Goal: Transaction & Acquisition: Purchase product/service

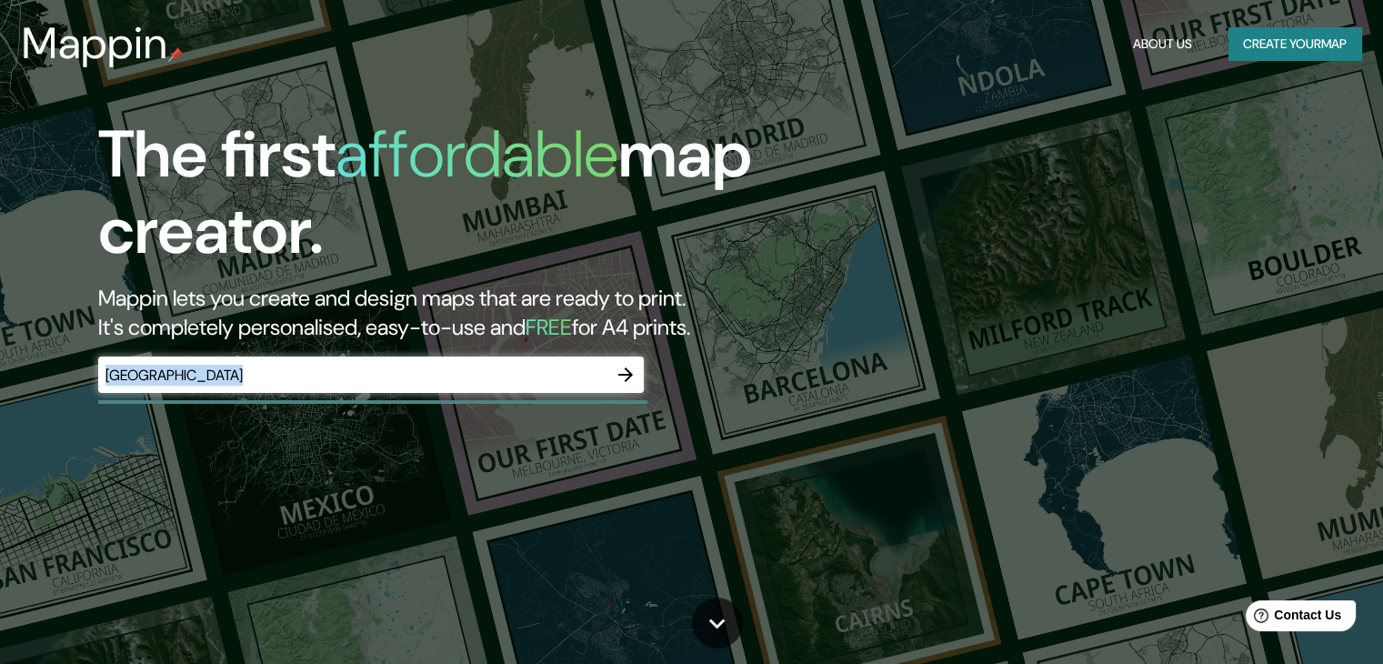
drag, startPoint x: 429, startPoint y: 361, endPoint x: 37, endPoint y: 367, distance: 391.9
click at [37, 367] on div "The first affordable map creator. Mappin lets you create and design maps that a…" at bounding box center [444, 263] width 830 height 295
click at [213, 378] on input "[GEOGRAPHIC_DATA]" at bounding box center [352, 375] width 509 height 21
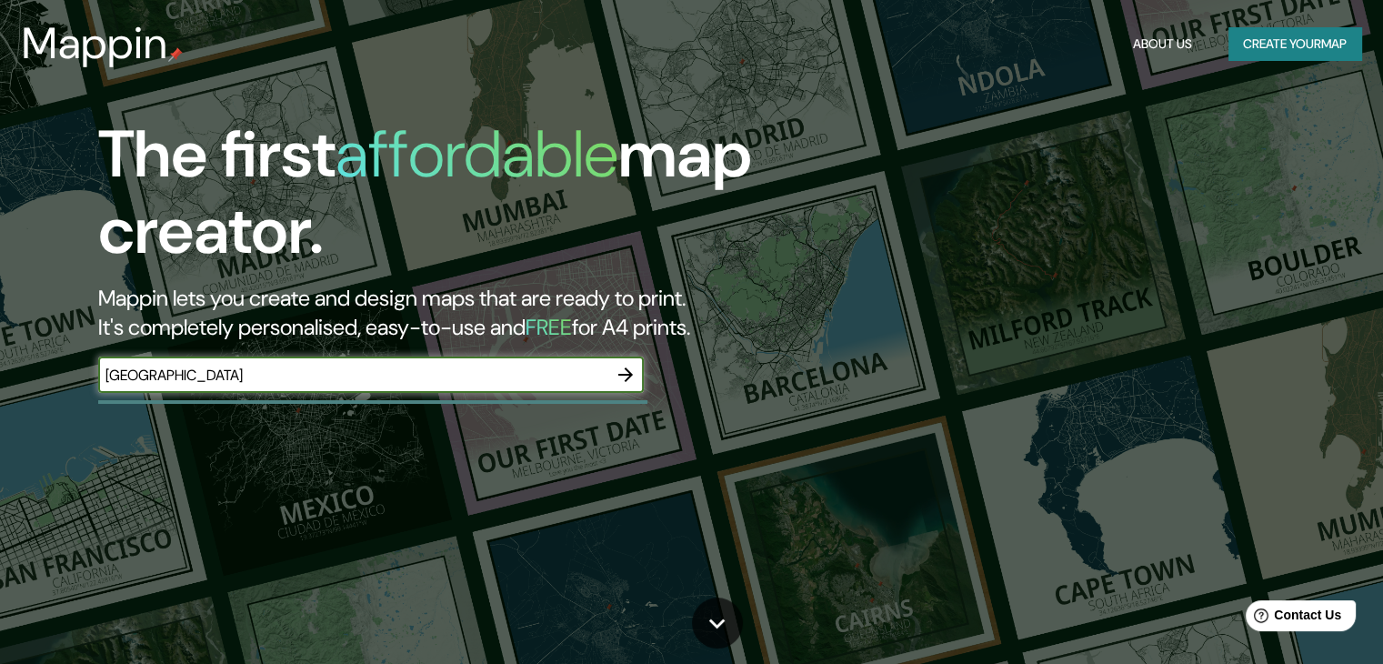
click at [0, 357] on div "The first affordable map creator. Mappin lets you create and design maps that a…" at bounding box center [691, 332] width 1383 height 664
paste input "Pg. [STREET_ADDRESS][PERSON_NAME]"
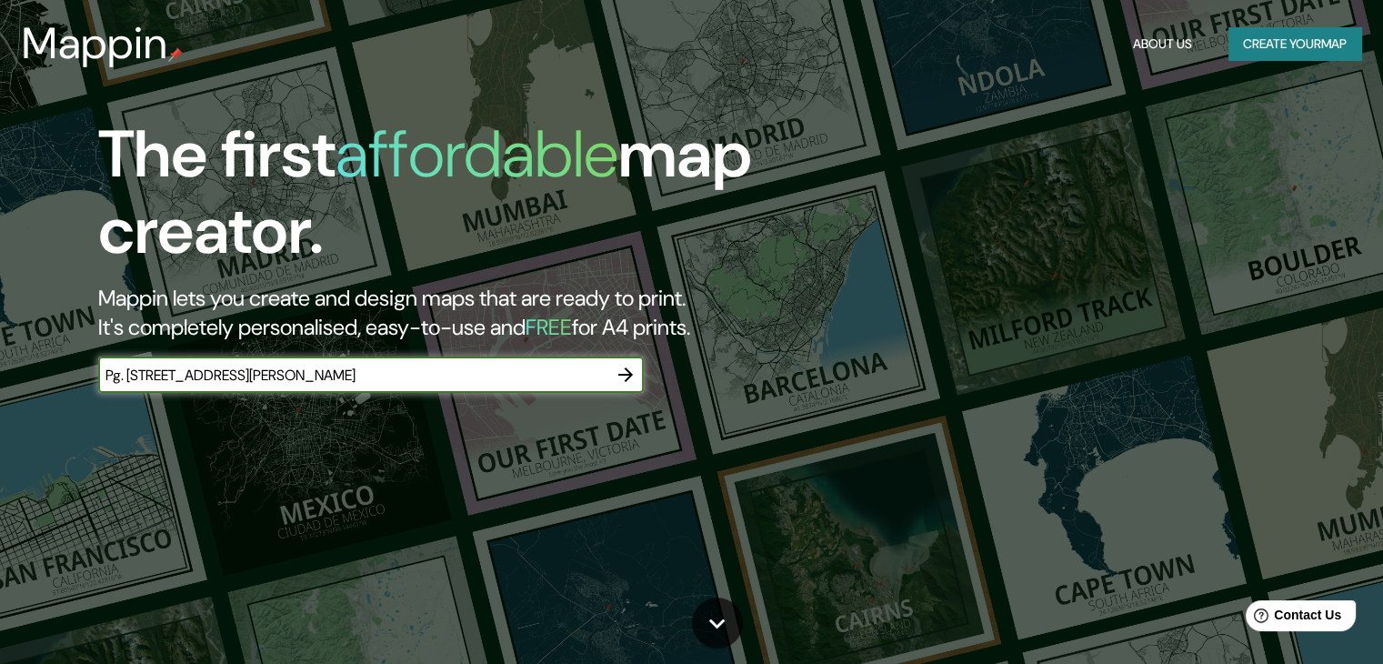
type input "Pg. [STREET_ADDRESS][PERSON_NAME]"
click at [622, 376] on icon "button" at bounding box center [626, 375] width 22 height 22
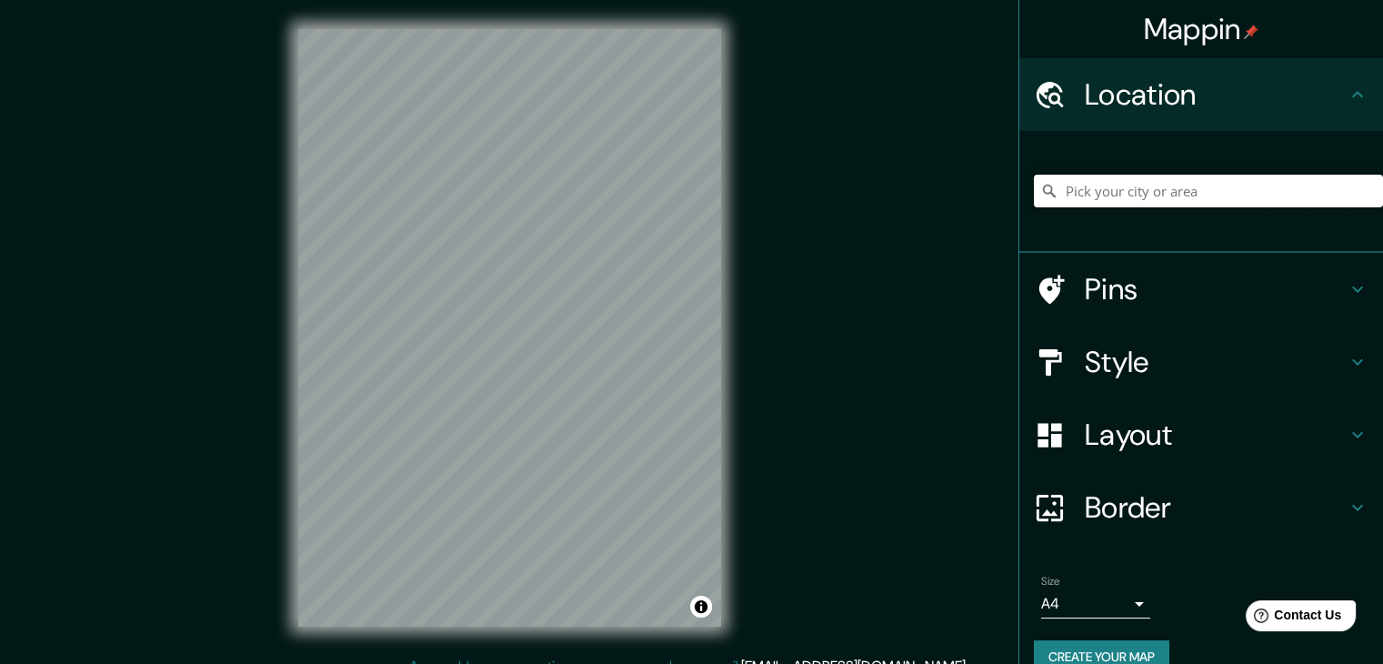
click at [1108, 194] on input "Pick your city or area" at bounding box center [1208, 191] width 349 height 33
paste input "Pg. [STREET_ADDRESS][PERSON_NAME]"
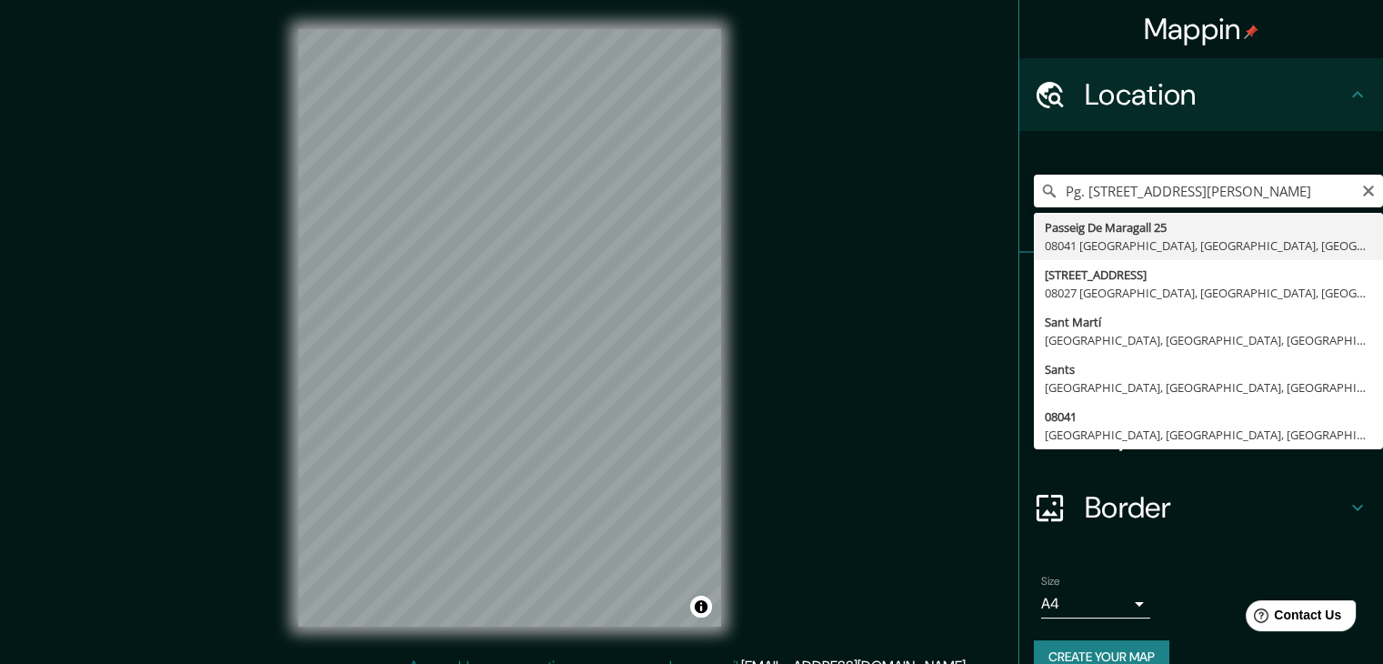
type input "[STREET_ADDRESS]"
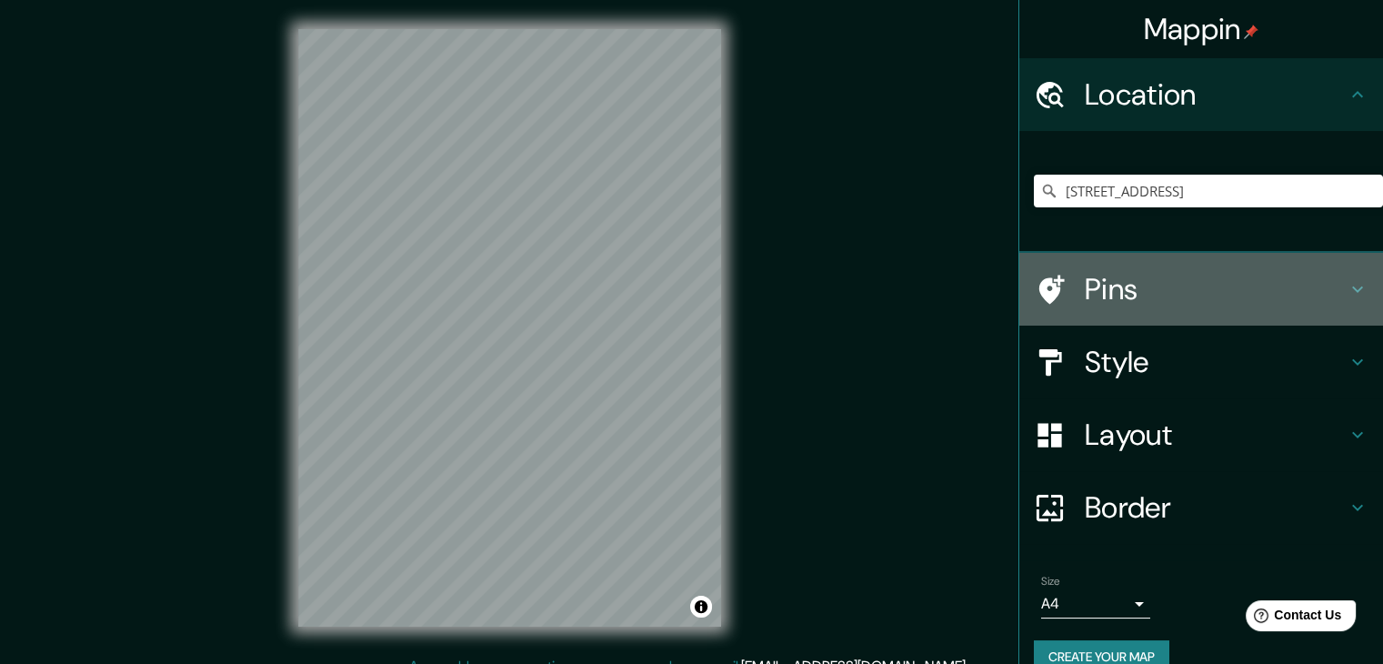
click at [1085, 284] on h4 "Pins" at bounding box center [1216, 289] width 262 height 36
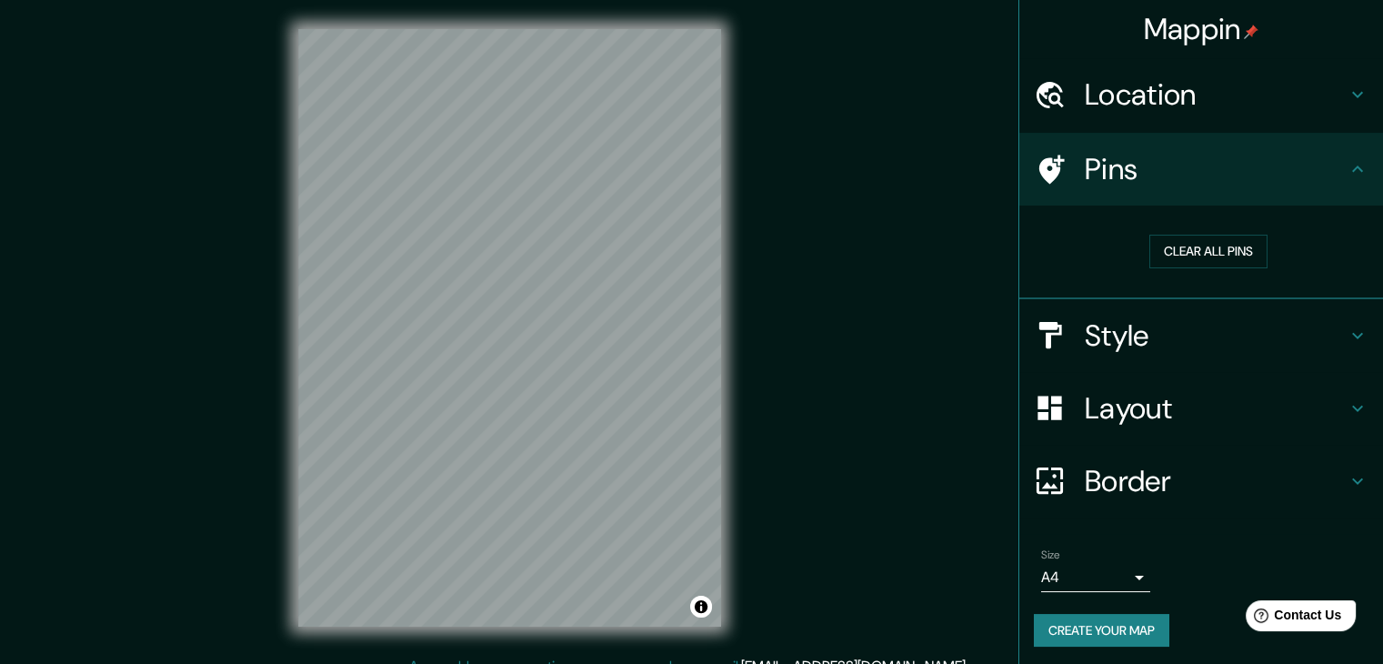
click at [1120, 331] on h4 "Style" at bounding box center [1216, 335] width 262 height 36
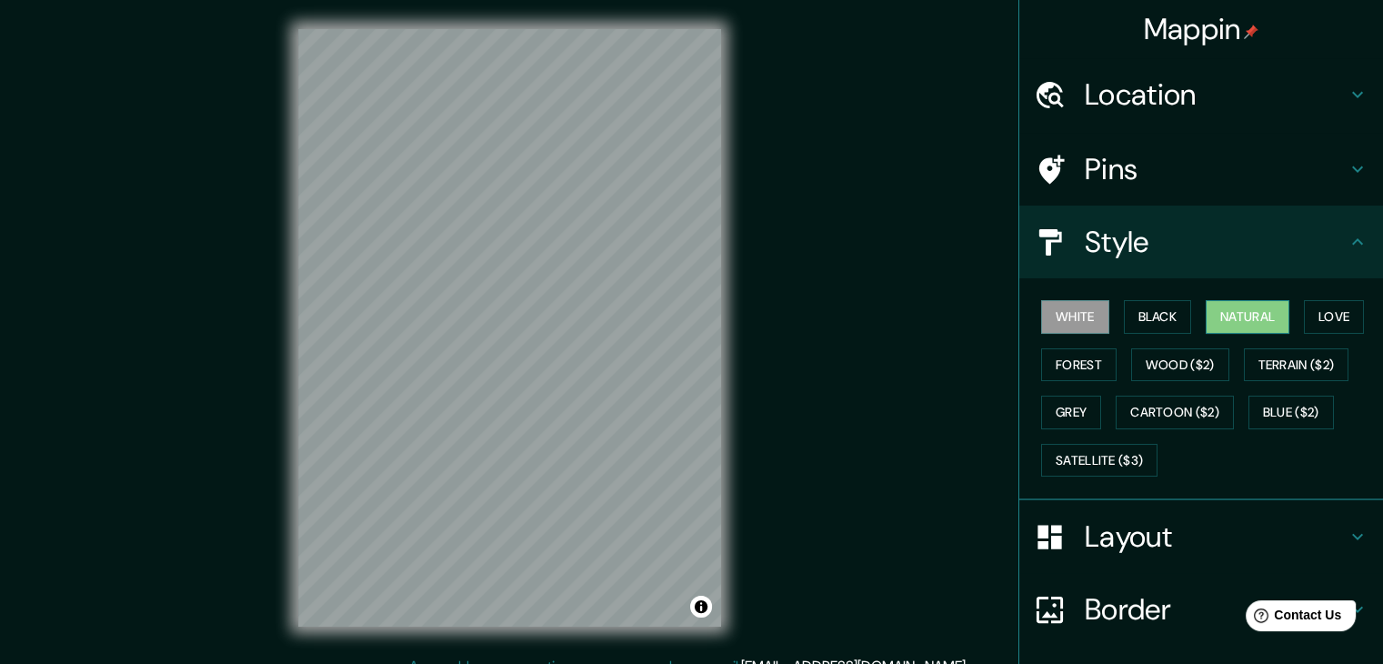
click at [1230, 305] on button "Natural" at bounding box center [1247, 317] width 84 height 34
click at [1095, 360] on button "Forest" at bounding box center [1078, 365] width 75 height 34
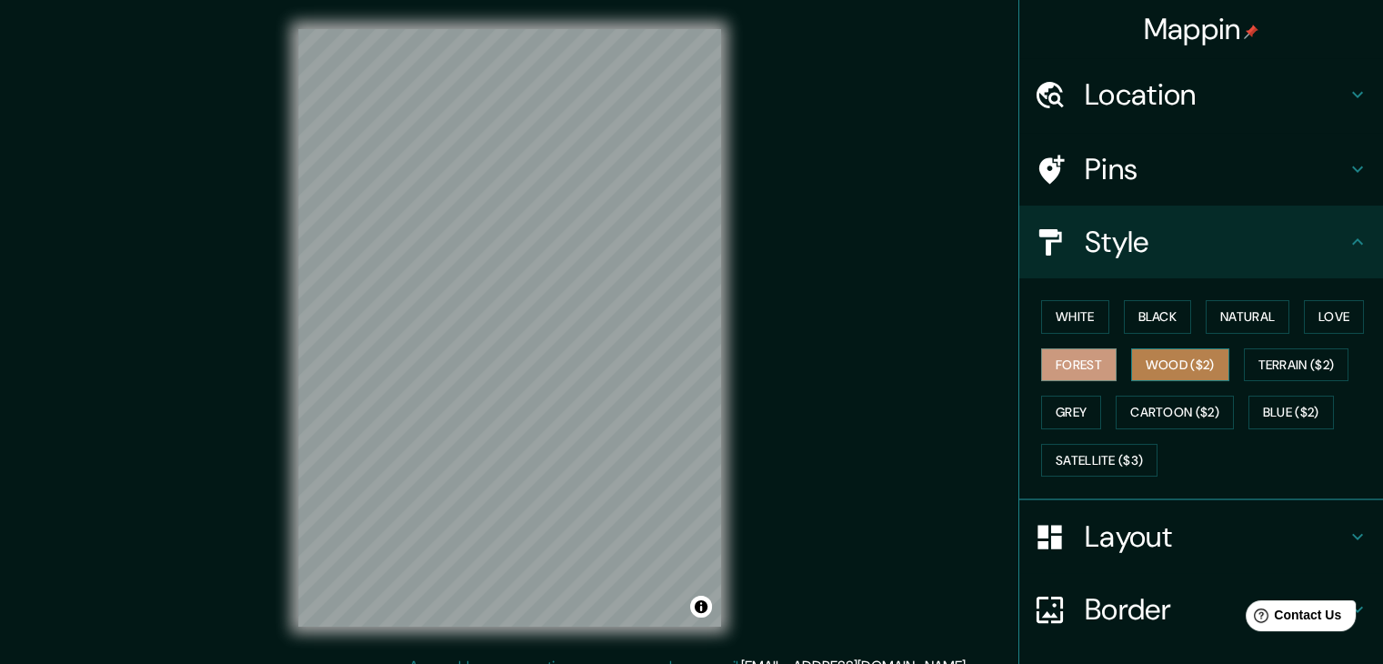
click at [1156, 370] on button "Wood ($2)" at bounding box center [1180, 365] width 98 height 34
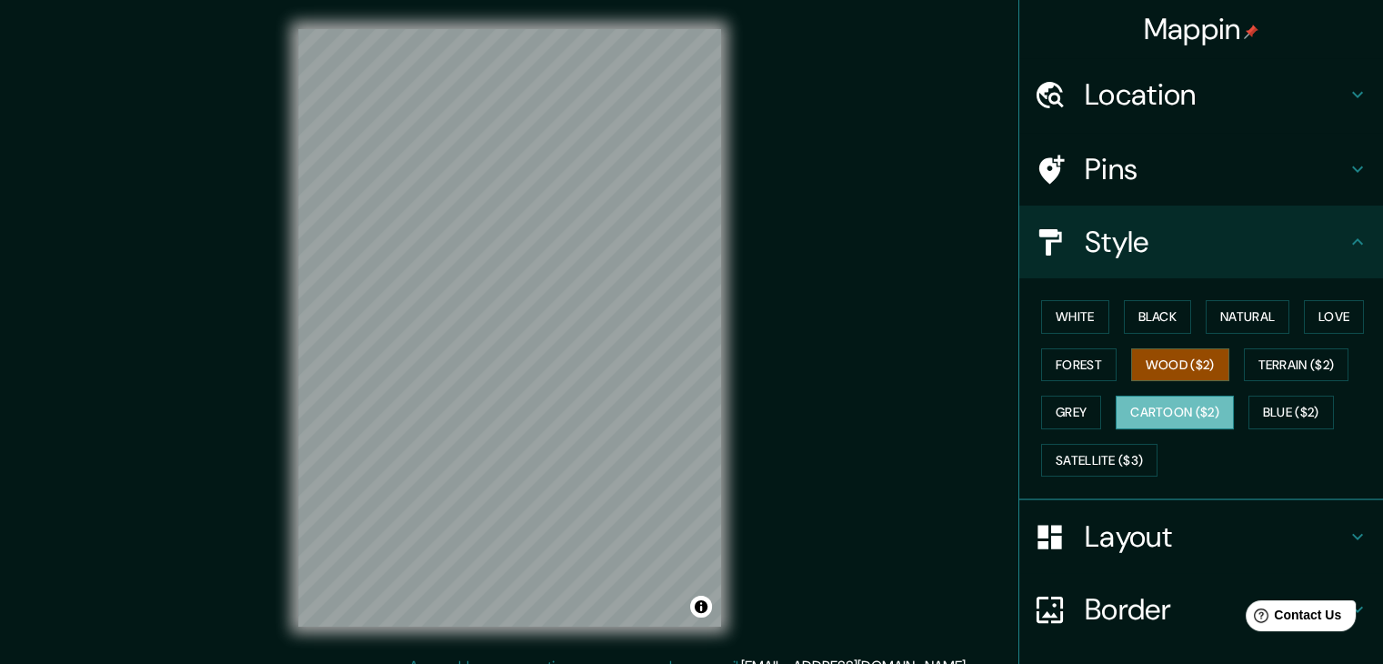
click at [1157, 405] on button "Cartoon ($2)" at bounding box center [1174, 412] width 118 height 34
click at [1291, 413] on button "Blue ($2)" at bounding box center [1290, 412] width 85 height 34
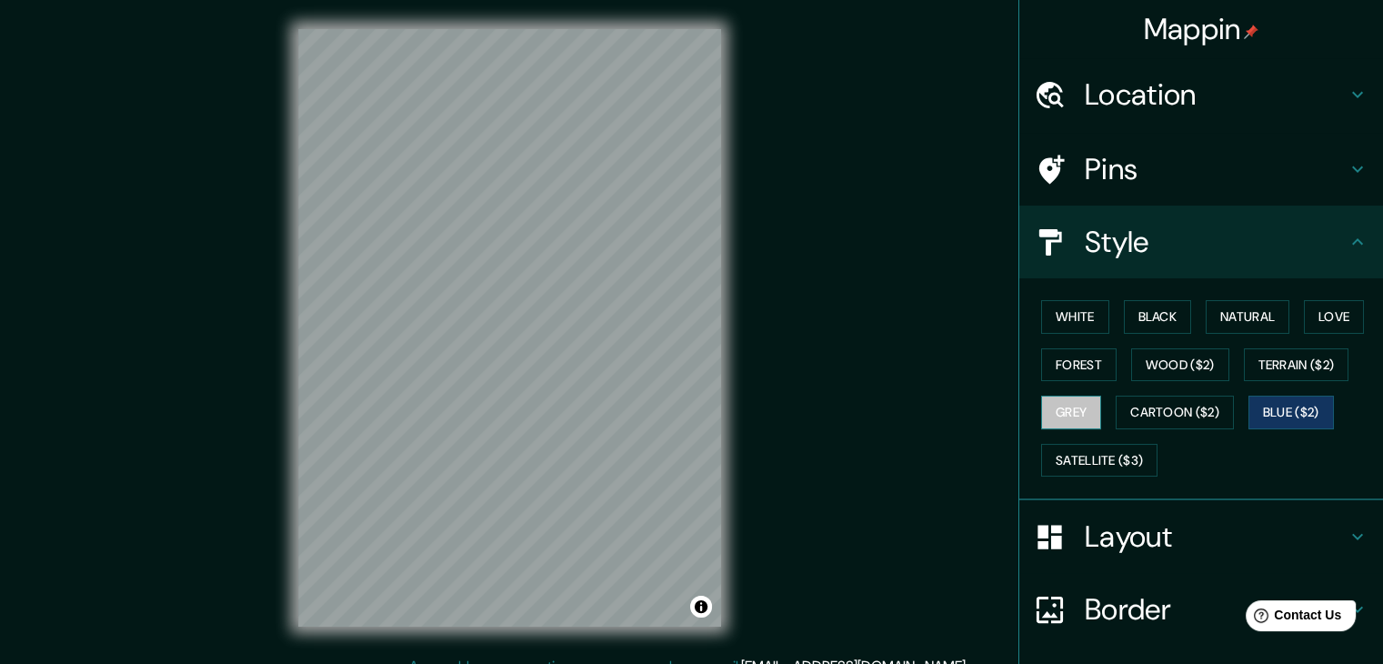
click at [1080, 421] on button "Grey" at bounding box center [1071, 412] width 60 height 34
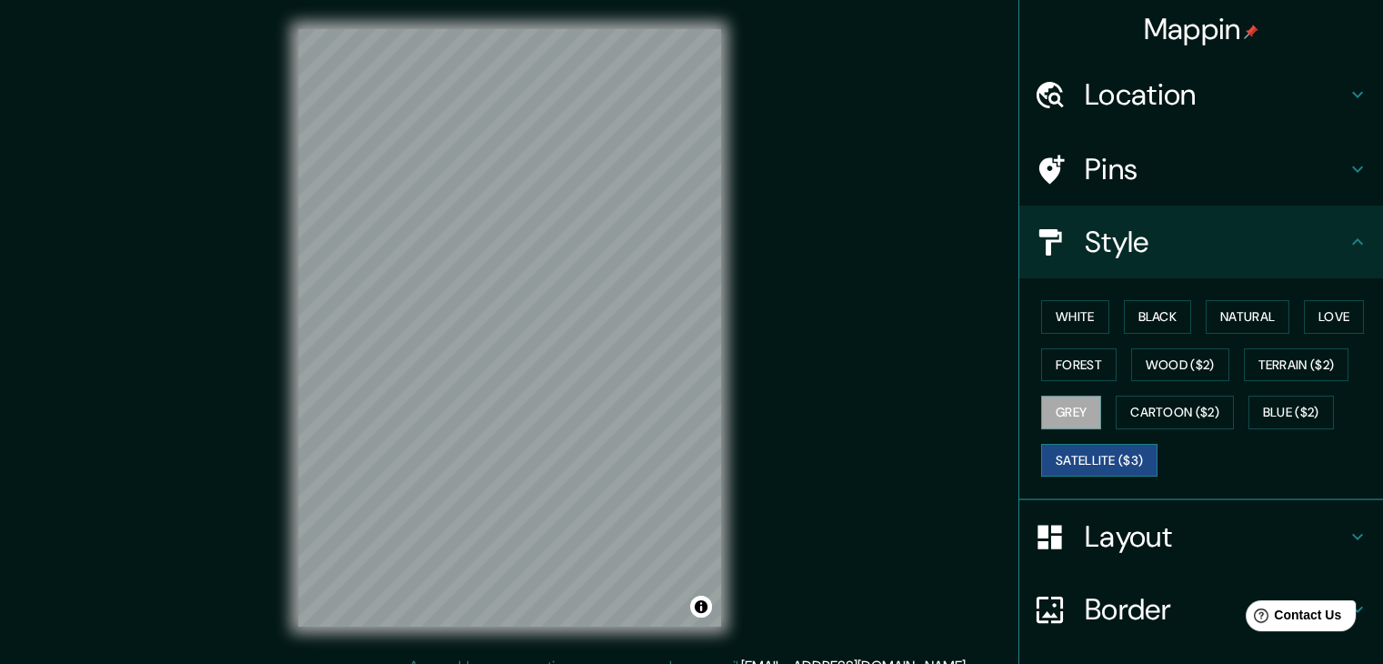
click at [1095, 451] on button "Satellite ($3)" at bounding box center [1099, 461] width 116 height 34
click at [1278, 365] on button "Terrain ($2)" at bounding box center [1296, 365] width 105 height 34
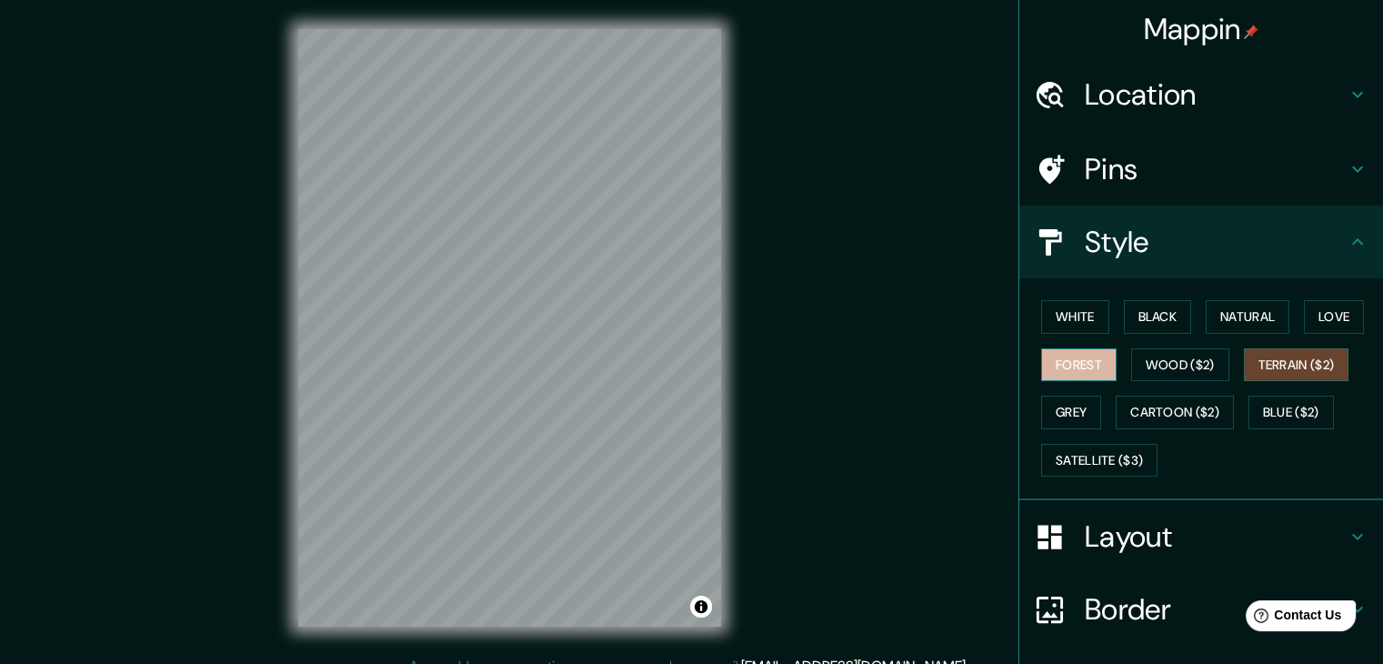
click at [1057, 364] on button "Forest" at bounding box center [1078, 365] width 75 height 34
click at [1321, 306] on button "Love" at bounding box center [1334, 317] width 60 height 34
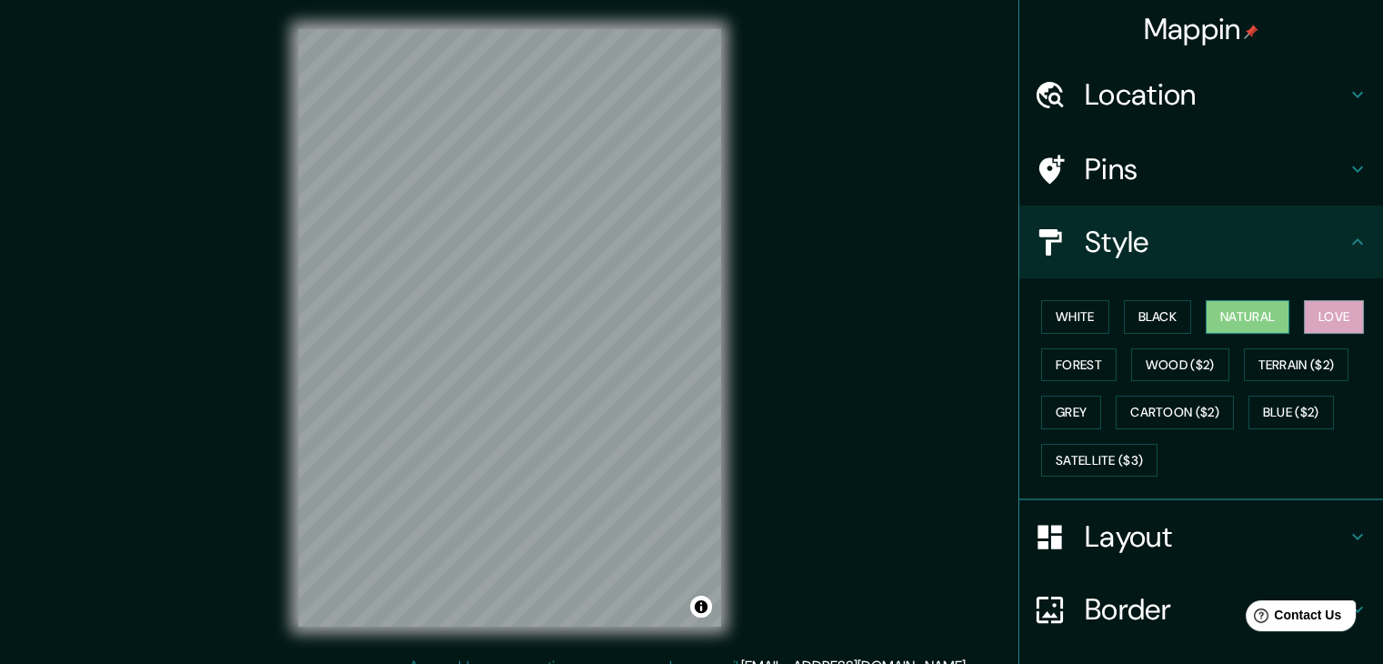
click at [1258, 320] on button "Natural" at bounding box center [1247, 317] width 84 height 34
click at [1141, 306] on button "Black" at bounding box center [1158, 317] width 68 height 34
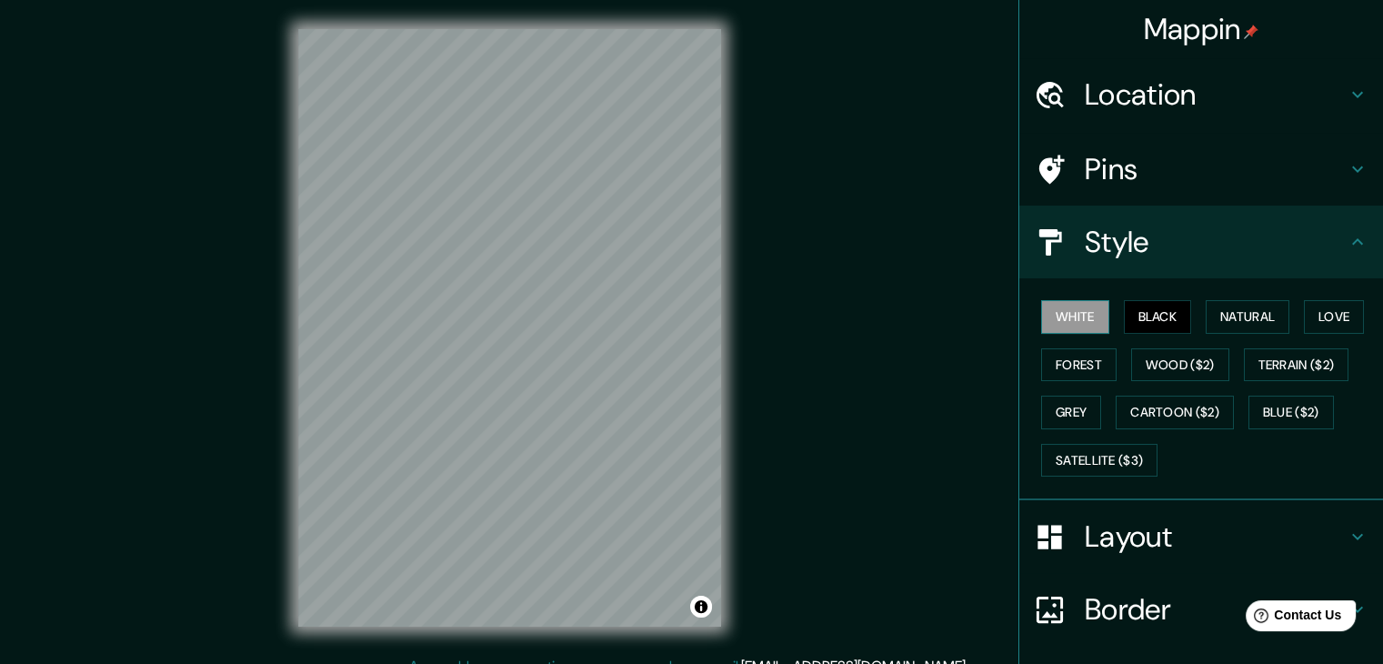
click at [1073, 316] on button "White" at bounding box center [1075, 317] width 68 height 34
click at [1169, 541] on h4 "Layout" at bounding box center [1216, 536] width 262 height 36
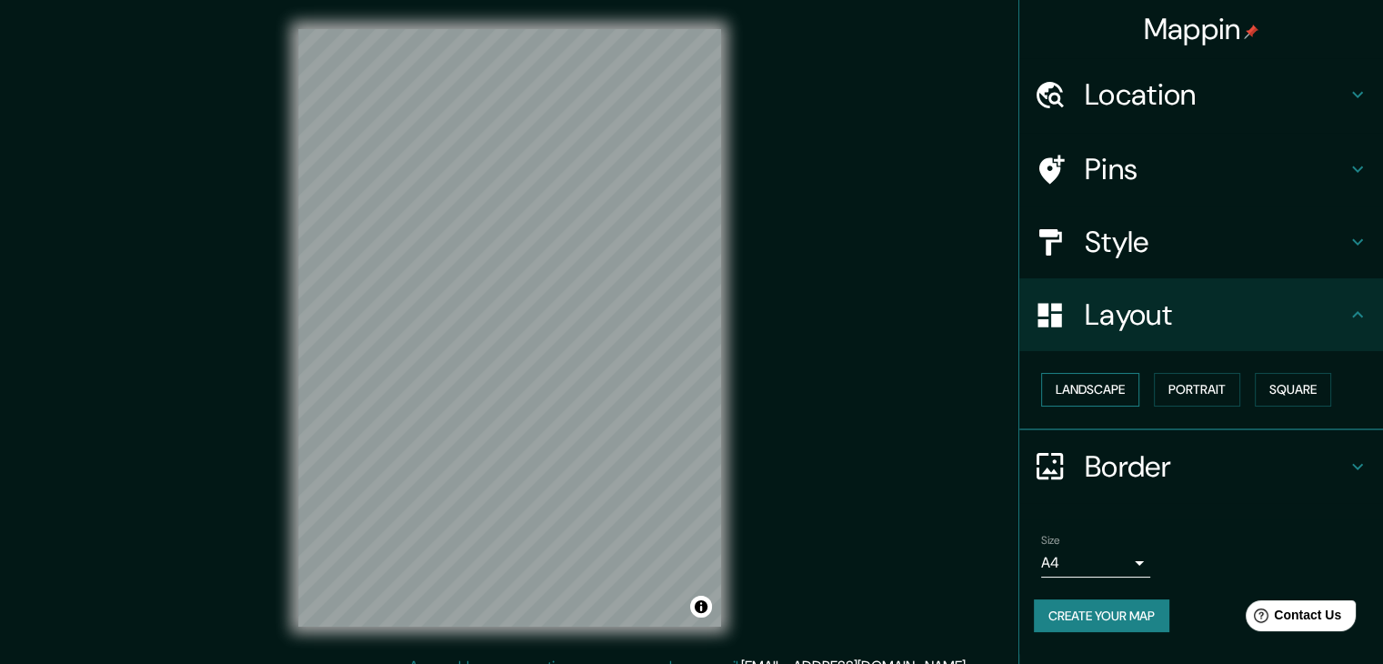
click at [1119, 386] on button "Landscape" at bounding box center [1090, 390] width 98 height 34
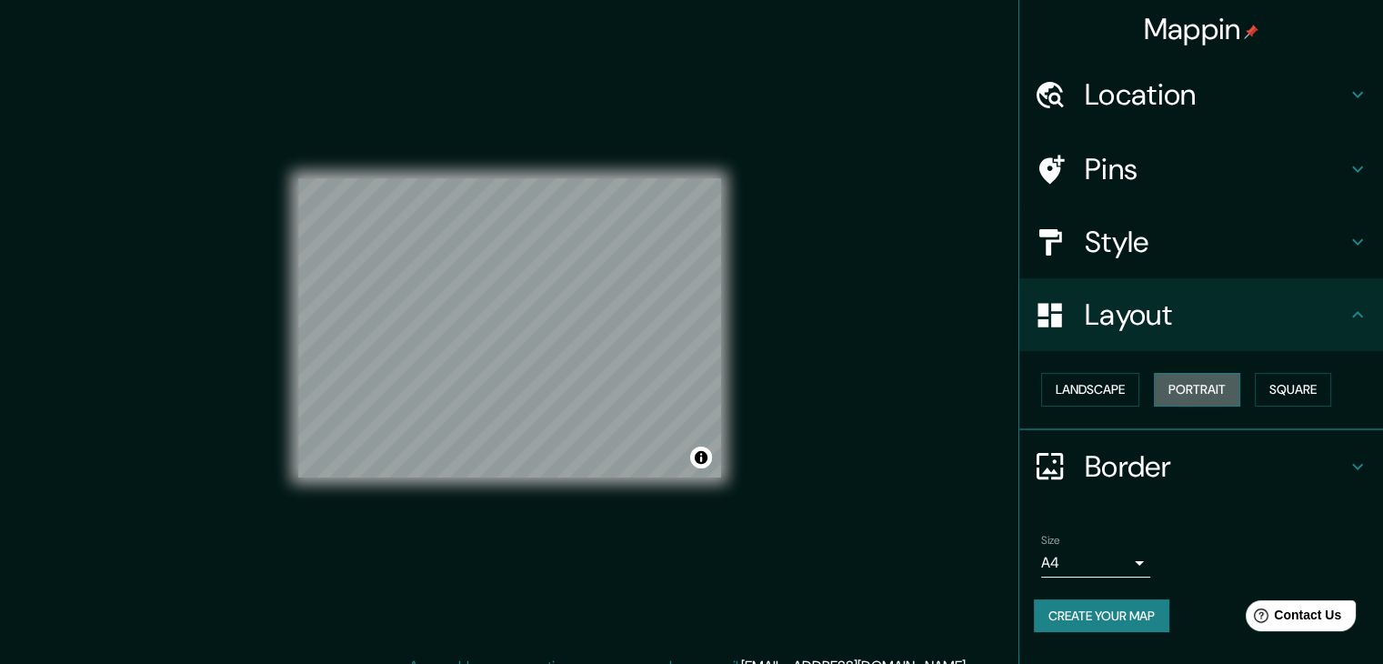
click at [1210, 393] on button "Portrait" at bounding box center [1197, 390] width 86 height 34
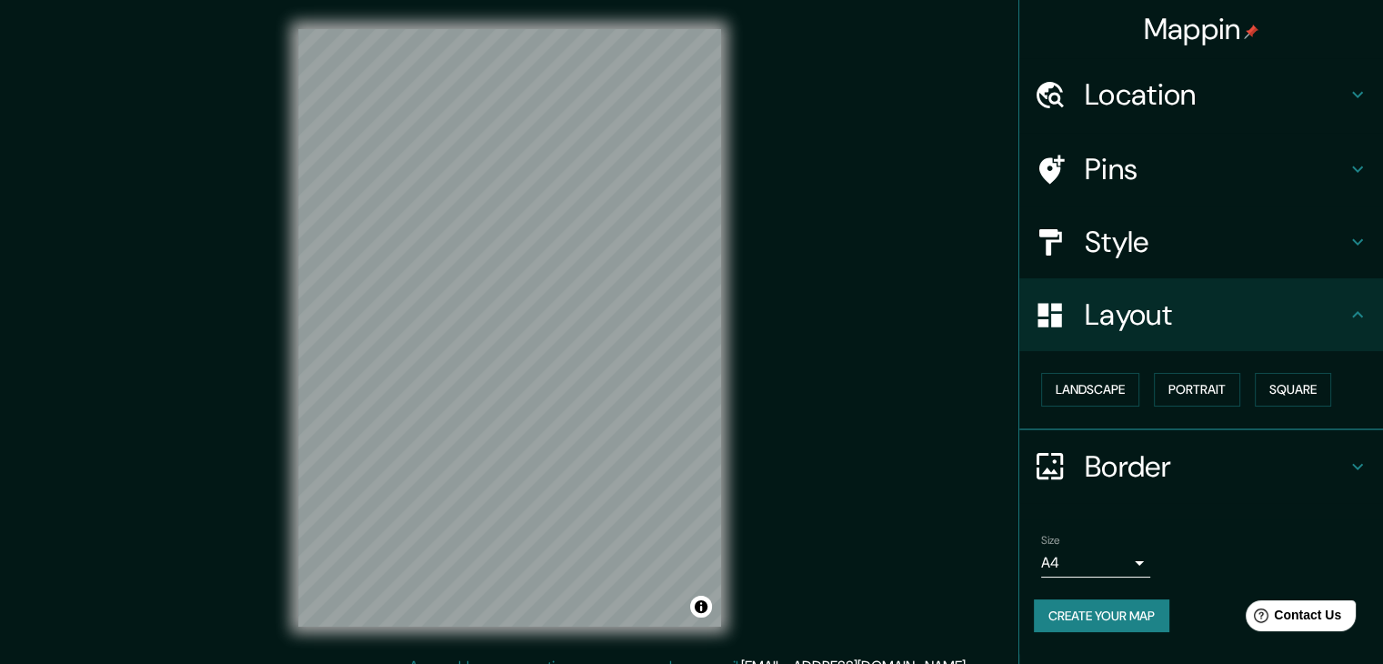
click at [1185, 466] on h4 "Border" at bounding box center [1216, 466] width 262 height 36
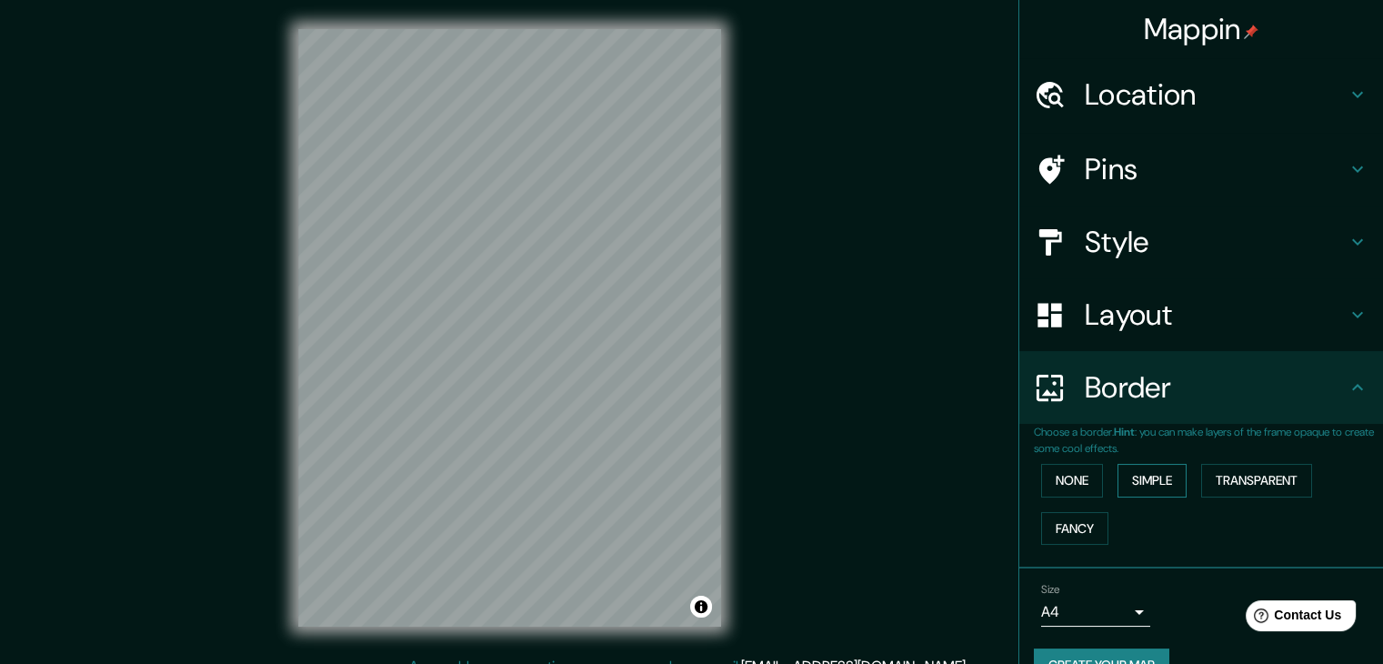
click at [1142, 474] on button "Simple" at bounding box center [1151, 481] width 69 height 34
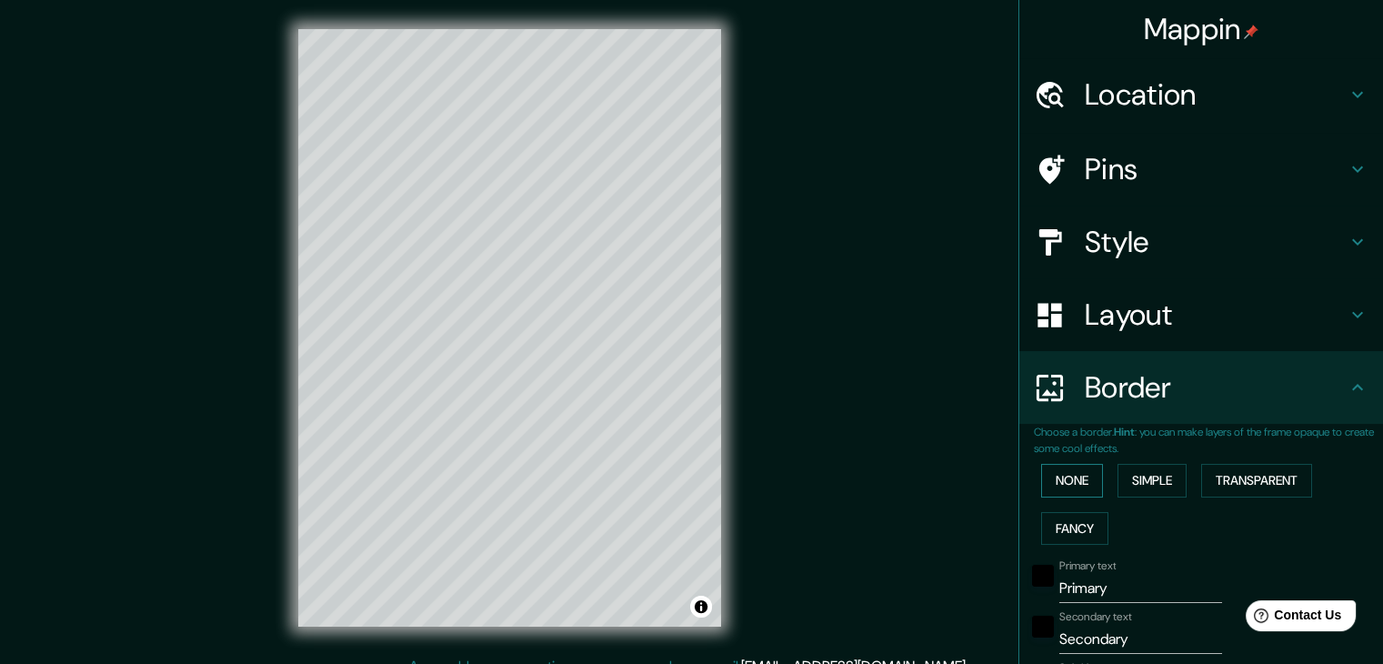
click at [1071, 477] on button "None" at bounding box center [1072, 481] width 62 height 34
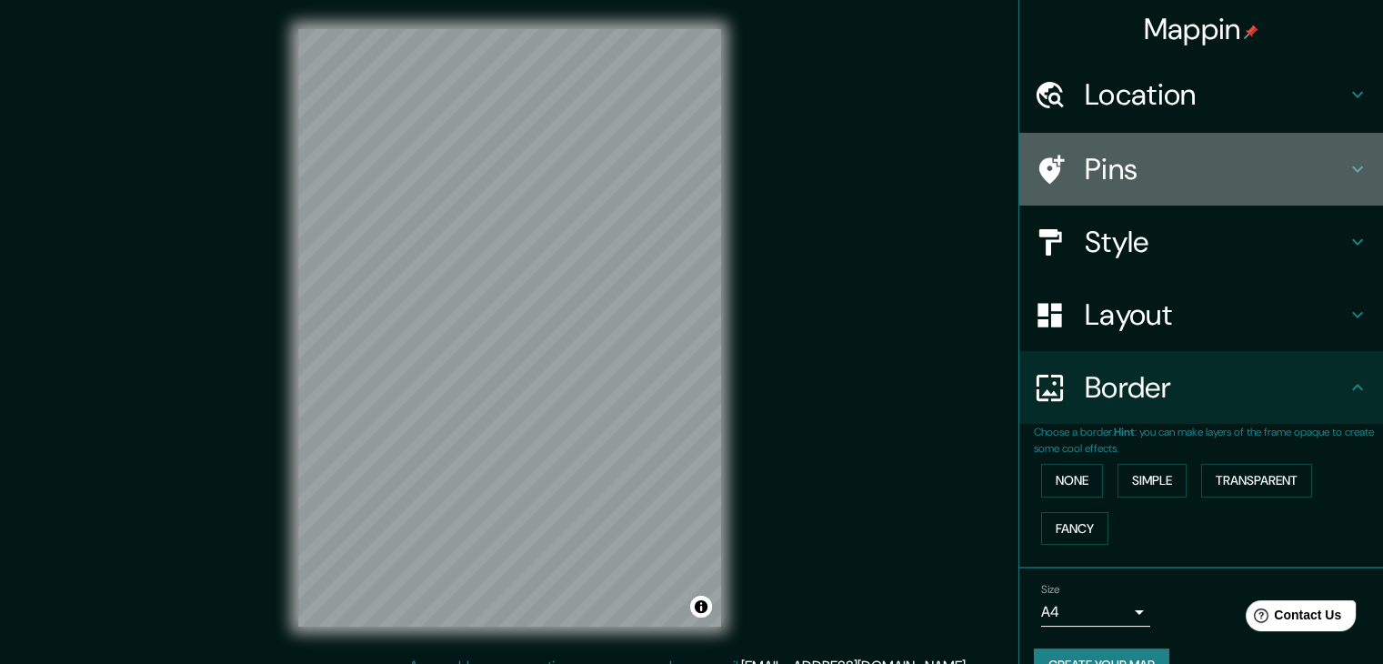
click at [1115, 155] on h4 "Pins" at bounding box center [1216, 169] width 262 height 36
